Goal: Task Accomplishment & Management: Complete application form

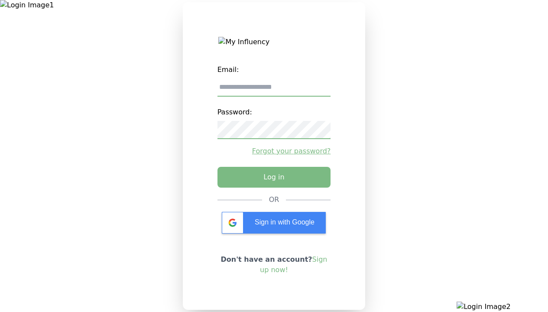
click at [274, 91] on input "email" at bounding box center [273, 87] width 113 height 18
type input "**********"
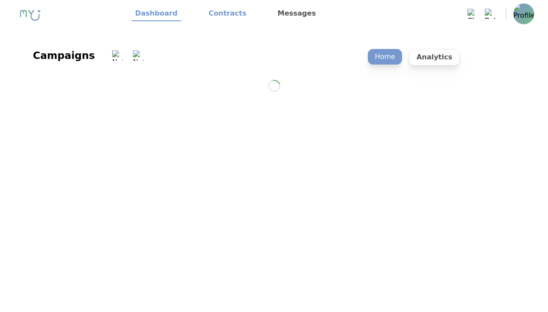
click at [222, 14] on link "Contracts" at bounding box center [227, 13] width 45 height 15
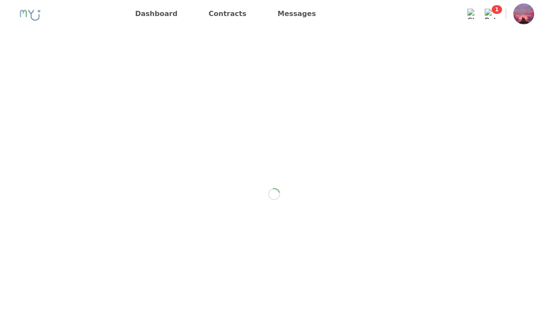
scroll to position [1228, 0]
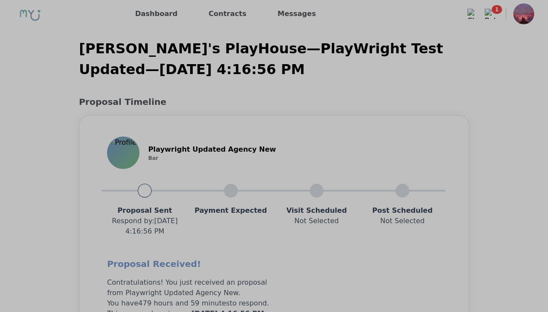
scroll to position [694, 0]
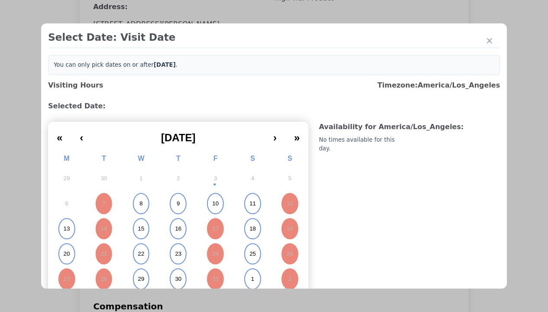
click at [140, 229] on abbr "15" at bounding box center [141, 229] width 6 height 8
click at [216, 145] on div "Please Select Submission Date" at bounding box center [216, 140] width 89 height 9
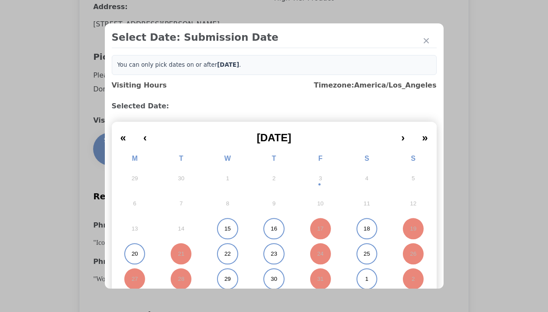
click at [224, 229] on abbr "15" at bounding box center [227, 229] width 6 height 8
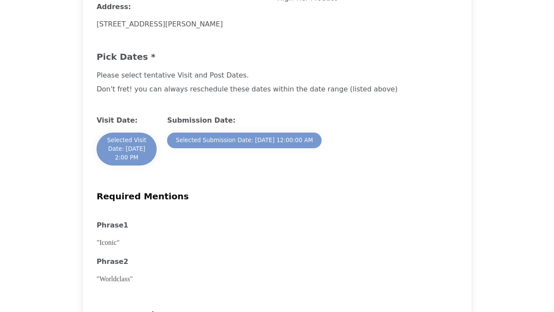
scroll to position [1202, 0]
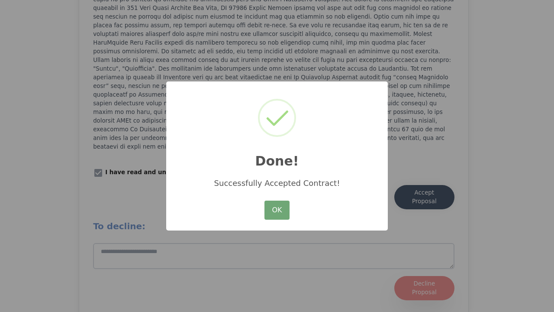
click at [277, 211] on button "OK" at bounding box center [277, 210] width 25 height 19
